Goal: Information Seeking & Learning: Find specific fact

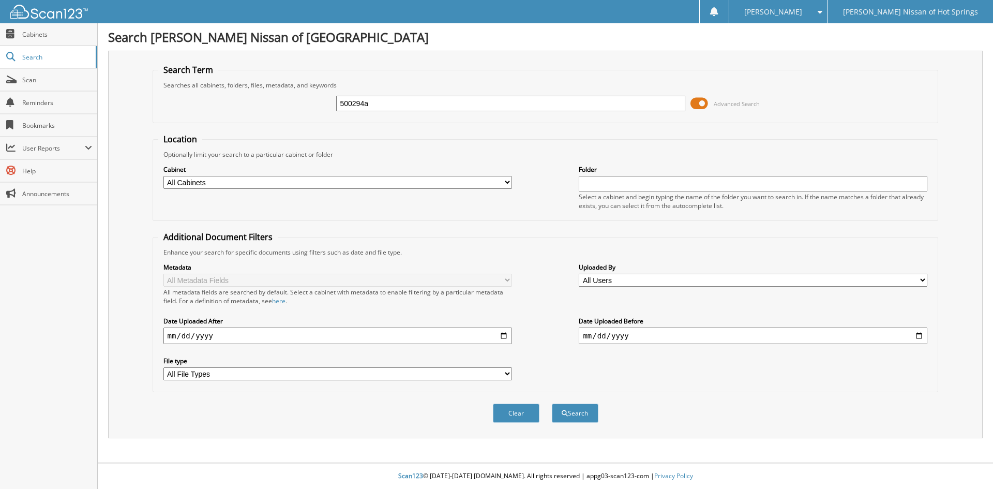
type input "500294a"
click at [703, 103] on span at bounding box center [700, 104] width 18 height 16
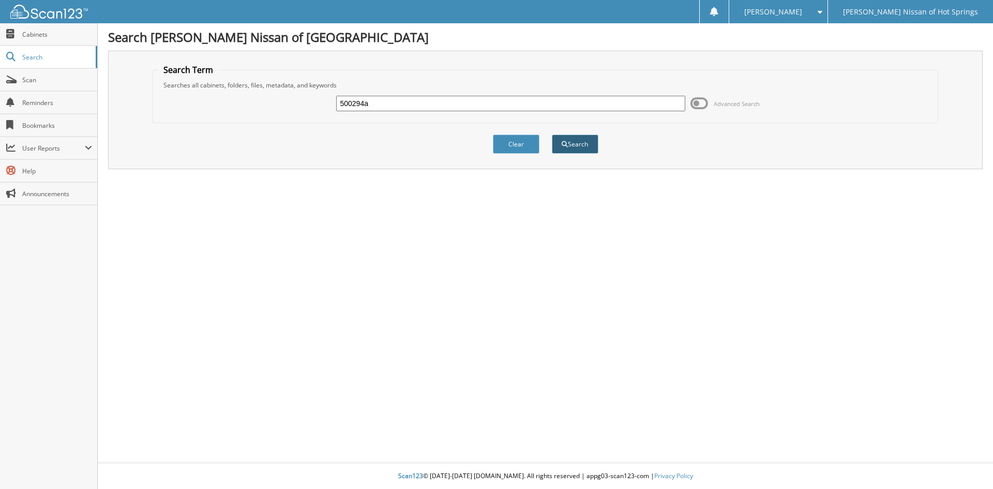
click at [586, 146] on button "Search" at bounding box center [575, 143] width 47 height 19
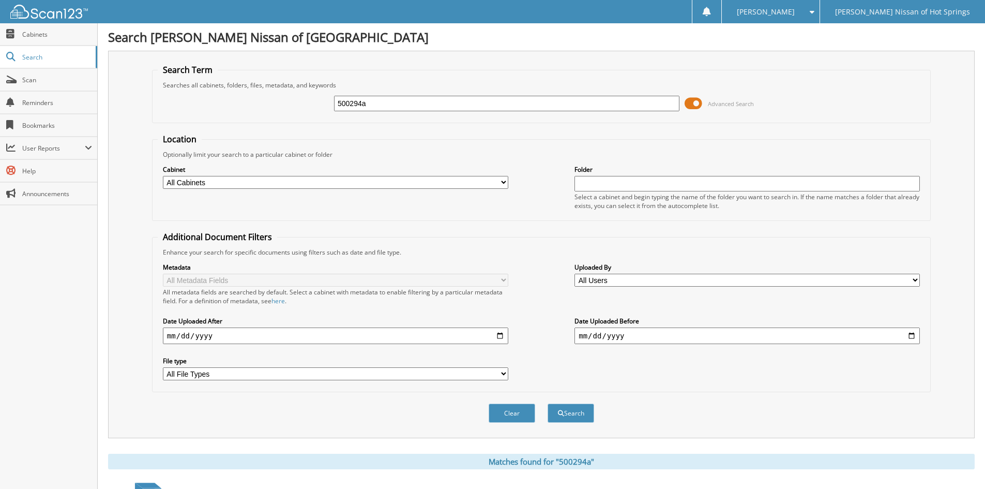
click at [693, 104] on span at bounding box center [694, 104] width 18 height 16
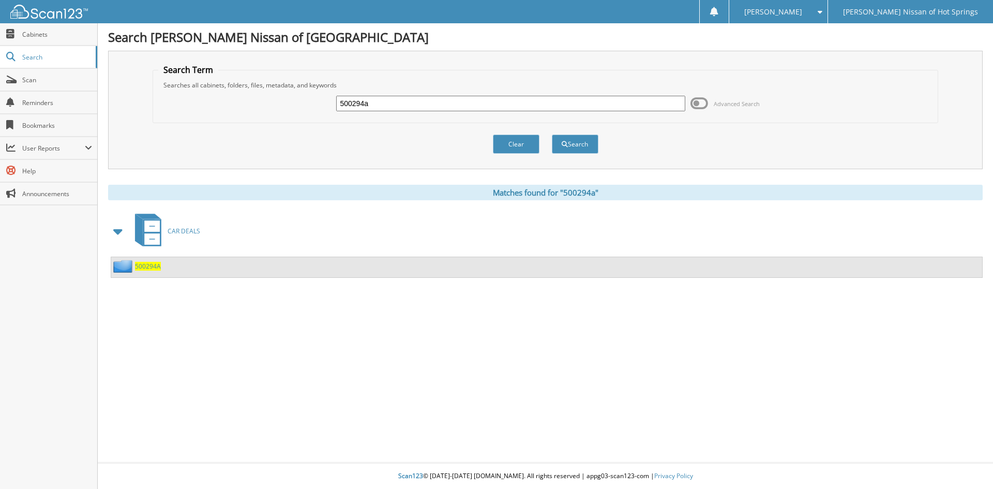
click at [158, 265] on span "500294A" at bounding box center [148, 266] width 26 height 9
